Goal: Check status

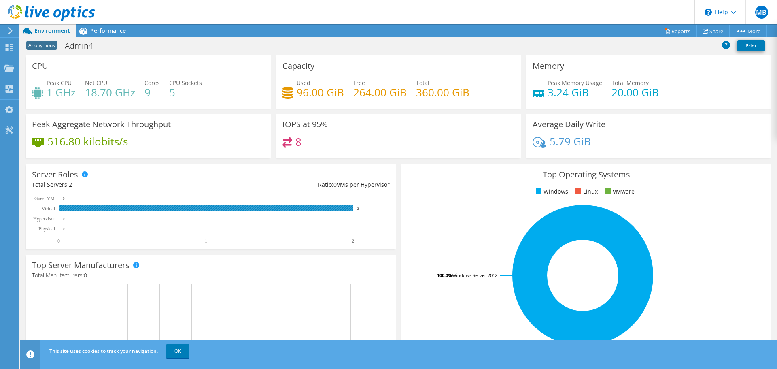
click at [246, 208] on rect at bounding box center [206, 207] width 294 height 7
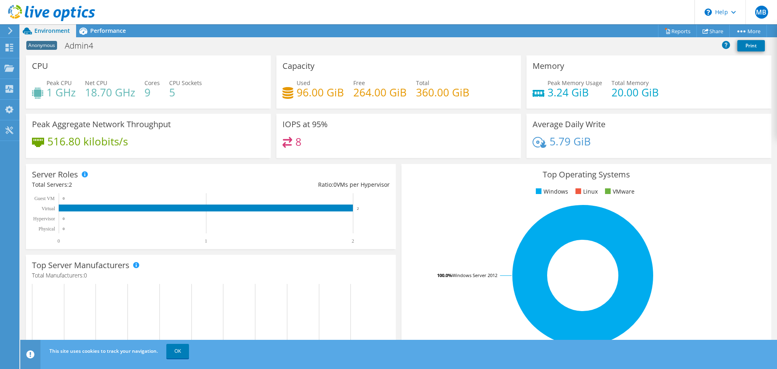
click at [585, 93] on h4 "3.24 GiB" at bounding box center [575, 92] width 55 height 9
click at [561, 90] on h4 "3.24 GiB" at bounding box center [575, 92] width 55 height 9
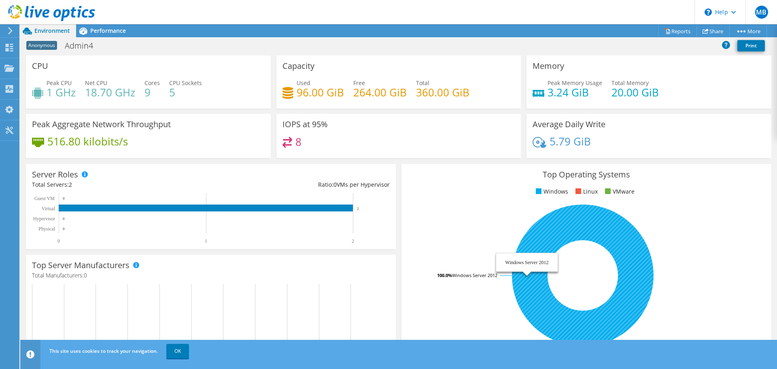
click at [534, 273] on icon at bounding box center [583, 275] width 142 height 142
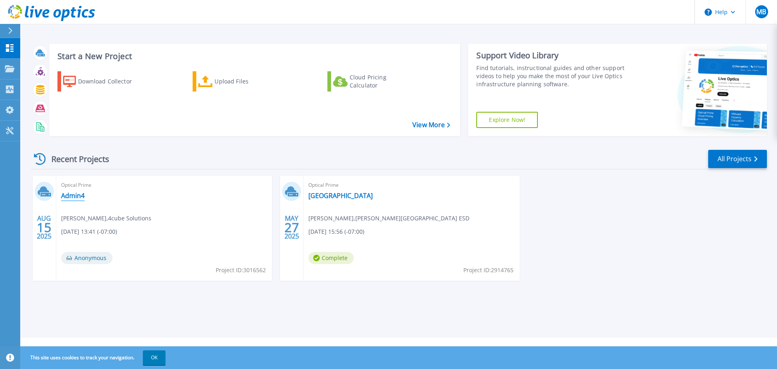
click at [79, 193] on link "Admin4" at bounding box center [72, 195] width 23 height 8
